Goal: Understand process/instructions: Learn about a topic

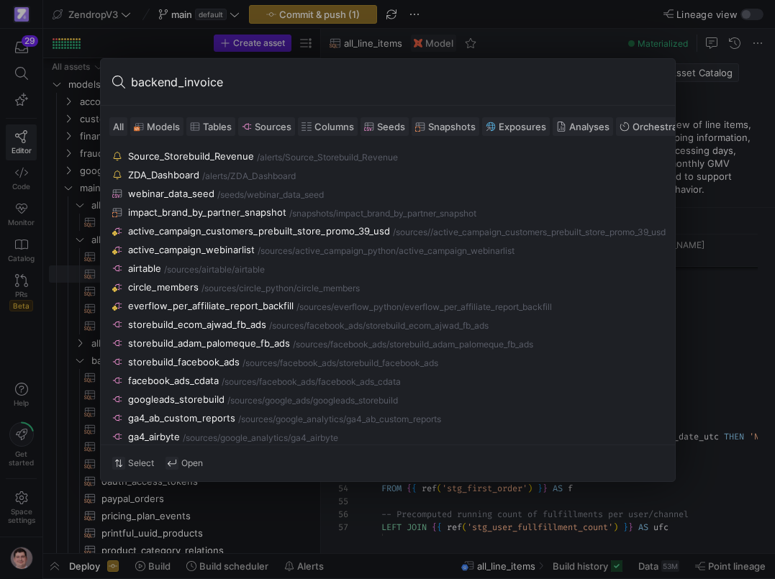
scroll to position [78, 57]
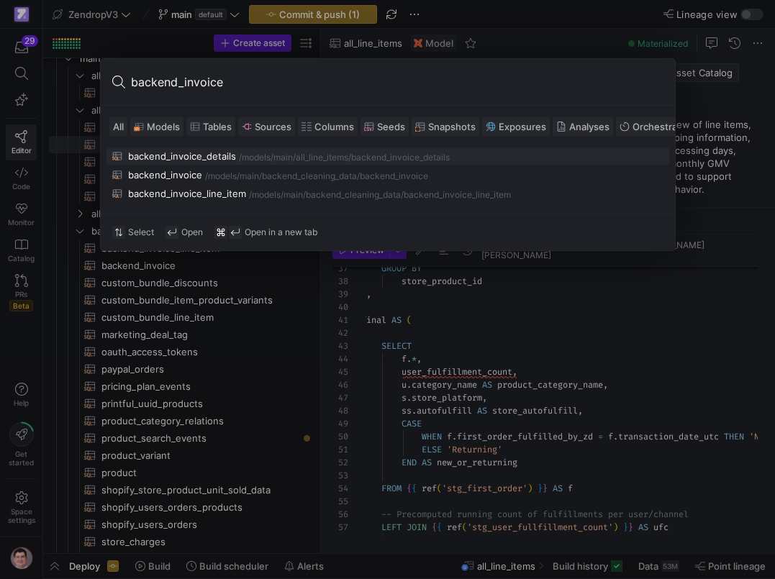
type input "backend_invoice_"
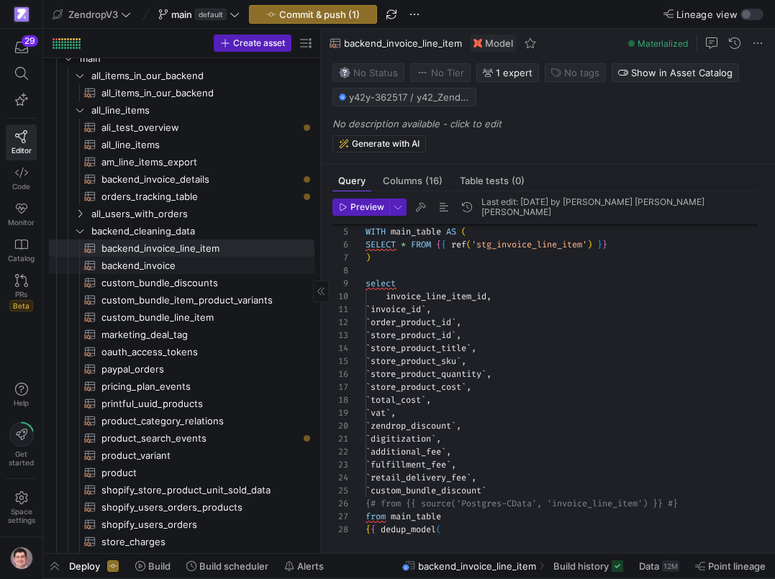
click at [199, 261] on span "backend_invoice​​​​​​​​​​" at bounding box center [199, 266] width 196 height 17
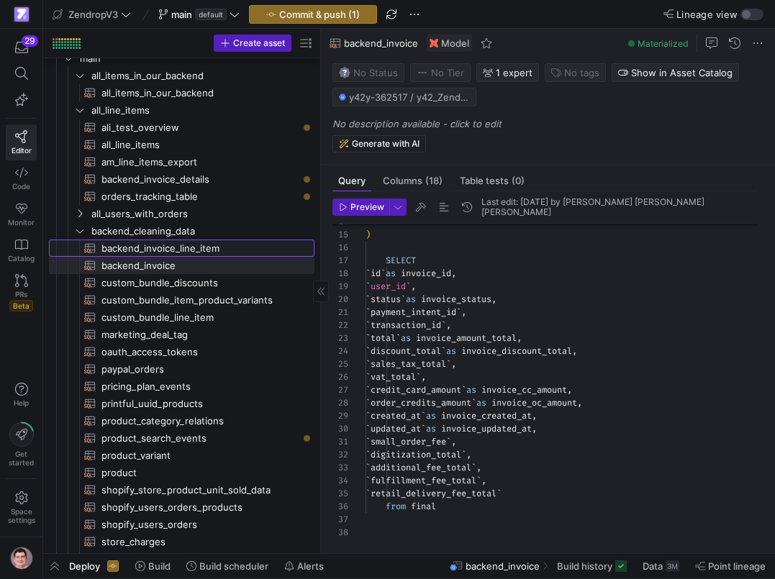
click at [214, 246] on span "backend_invoice_line_item​​​​​​​​​​" at bounding box center [199, 248] width 196 height 17
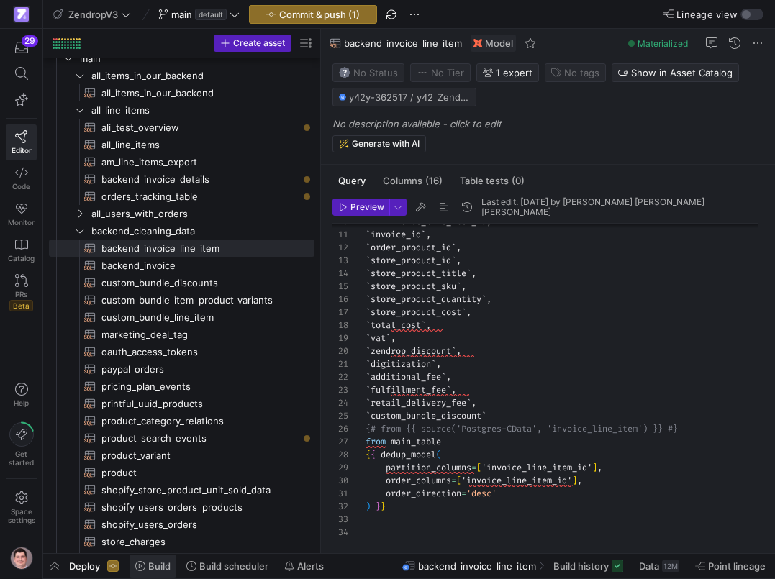
click at [163, 564] on span "Build" at bounding box center [159, 566] width 22 height 12
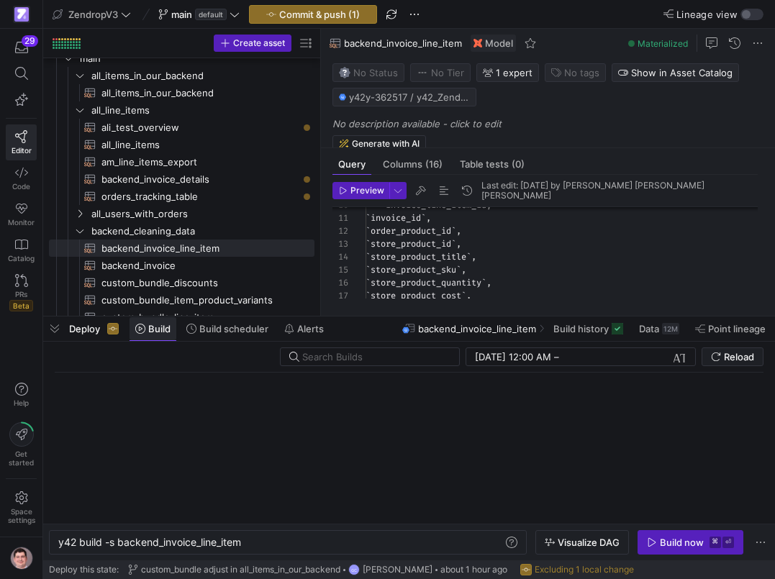
scroll to position [0, 186]
click at [246, 544] on div "y42 build -s backend_invoice_line_item" at bounding box center [280, 543] width 445 height 12
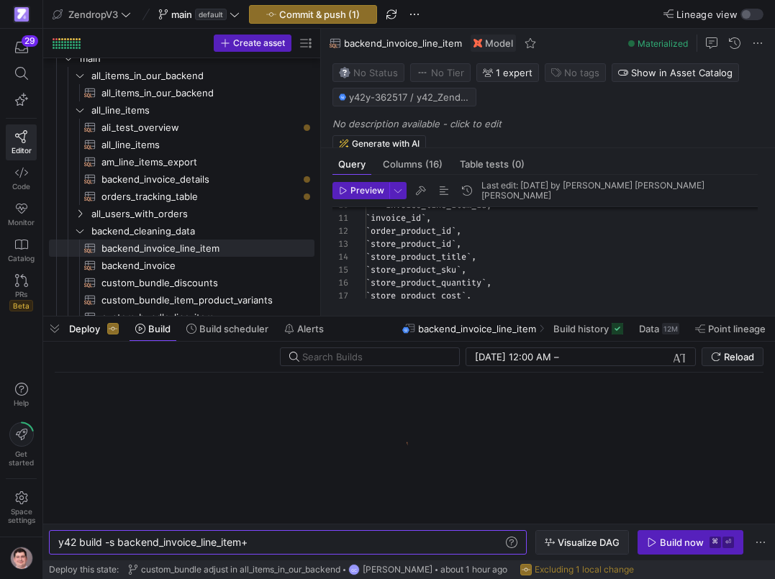
click at [590, 547] on span "Visualize DAG" at bounding box center [589, 543] width 62 height 12
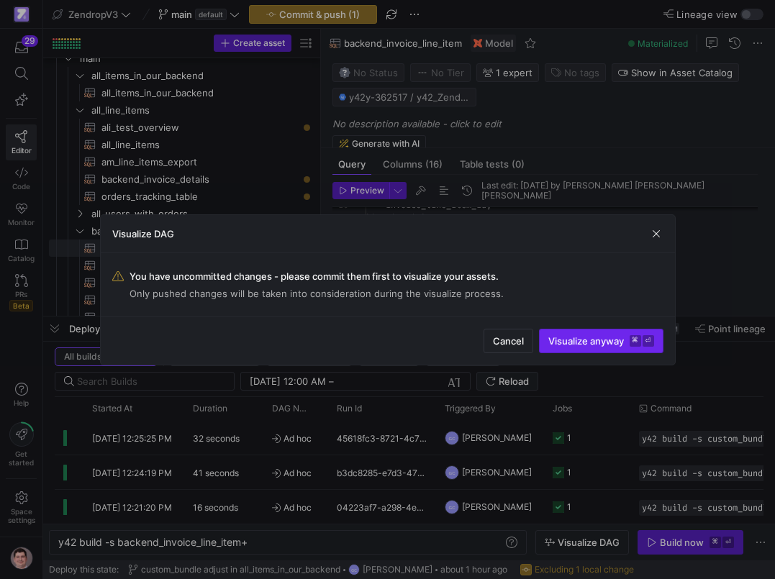
click at [622, 343] on span "Visualize anyway ⌘ ⏎" at bounding box center [601, 341] width 106 height 12
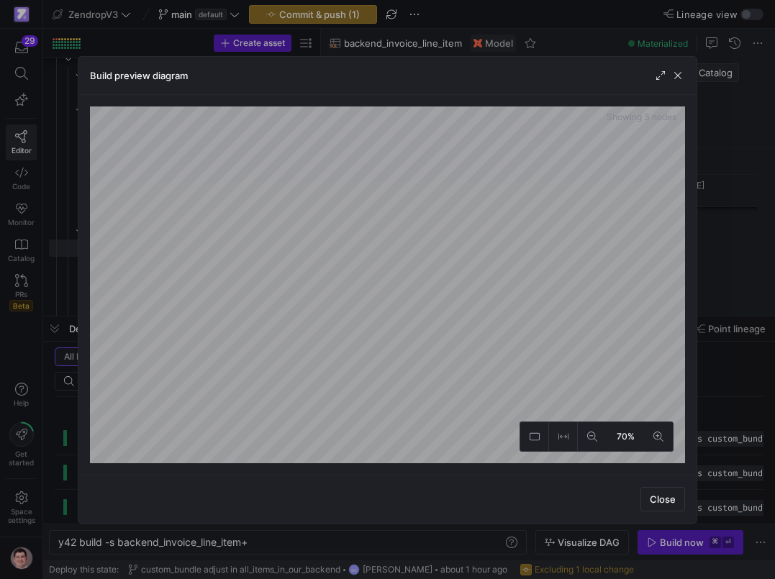
click at [16, 340] on div at bounding box center [387, 289] width 775 height 579
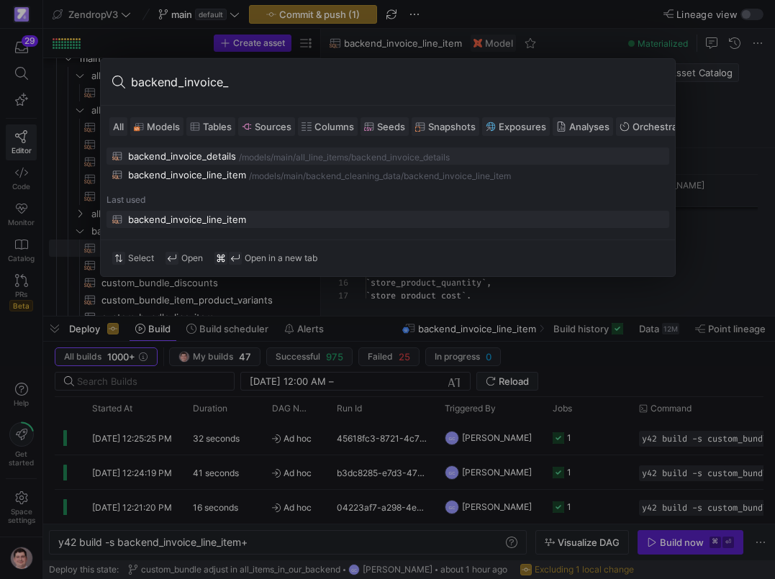
type input "backend_invoice_d"
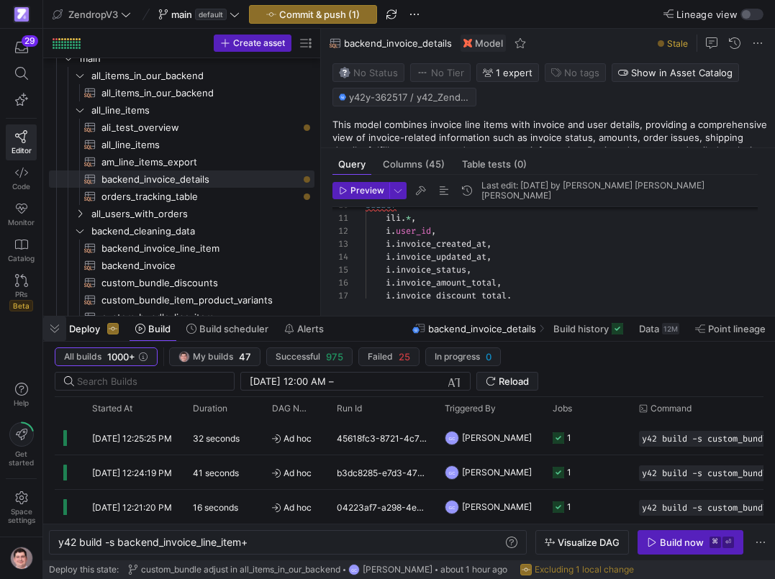
click at [53, 326] on span "button" at bounding box center [54, 329] width 23 height 24
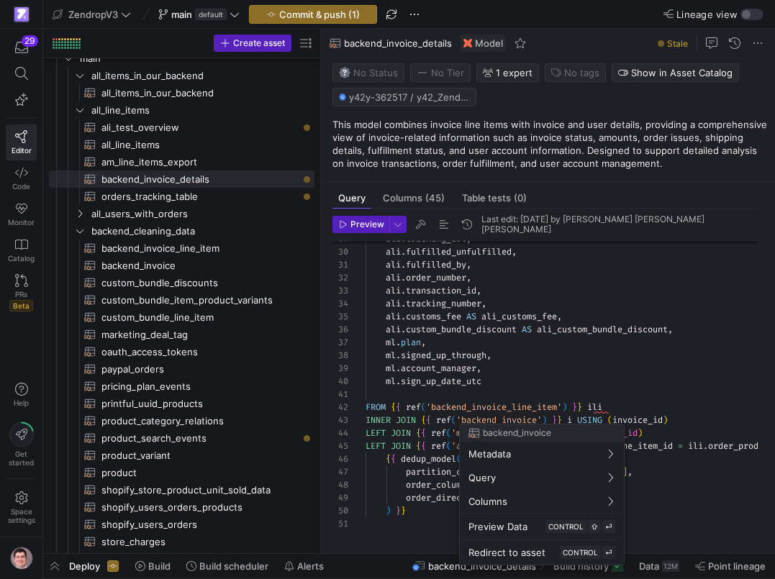
click at [514, 397] on div at bounding box center [387, 289] width 775 height 579
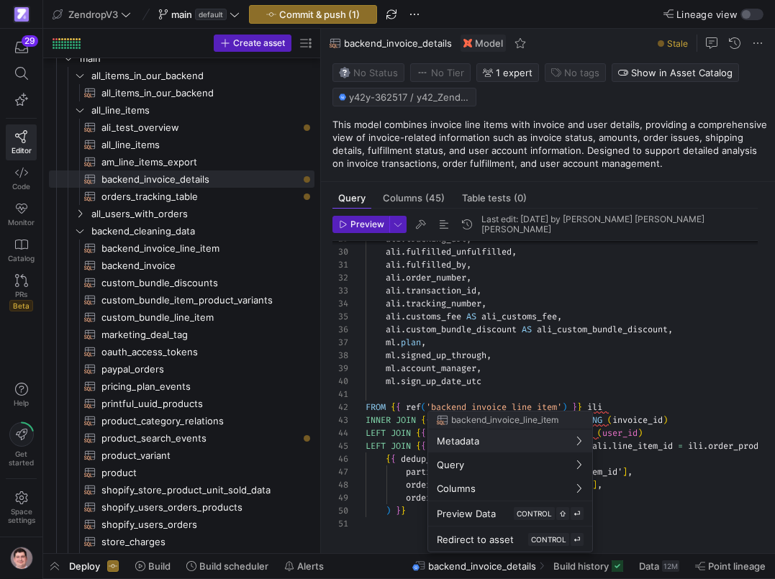
click at [526, 396] on div at bounding box center [387, 289] width 775 height 579
click at [549, 396] on div at bounding box center [387, 289] width 775 height 579
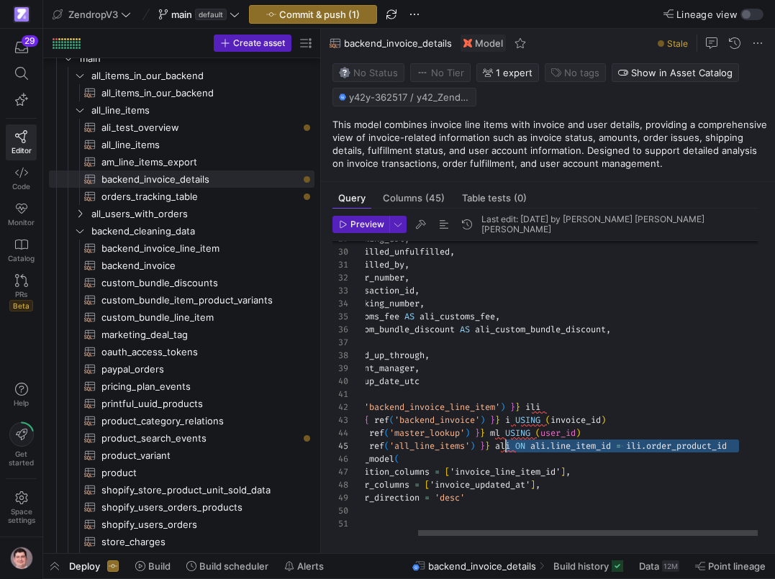
scroll to position [52, 197]
drag, startPoint x: 746, startPoint y: 442, endPoint x: 499, endPoint y: 445, distance: 246.8
click at [499, 445] on div "ali . tracking_url , ali . fulfilled_unfulfilled , ali . fulfilled_by , [PERSON…" at bounding box center [536, 198] width 465 height 681
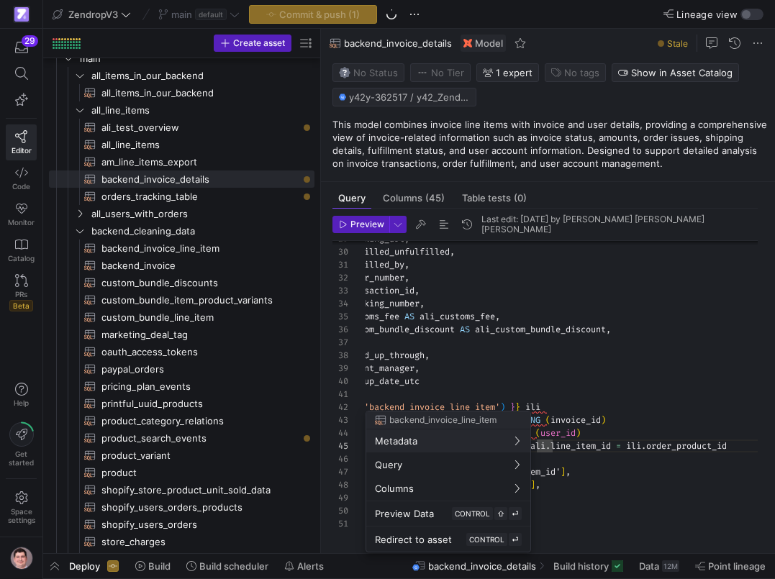
click at [601, 427] on div at bounding box center [387, 289] width 775 height 579
